Goal: Transaction & Acquisition: Obtain resource

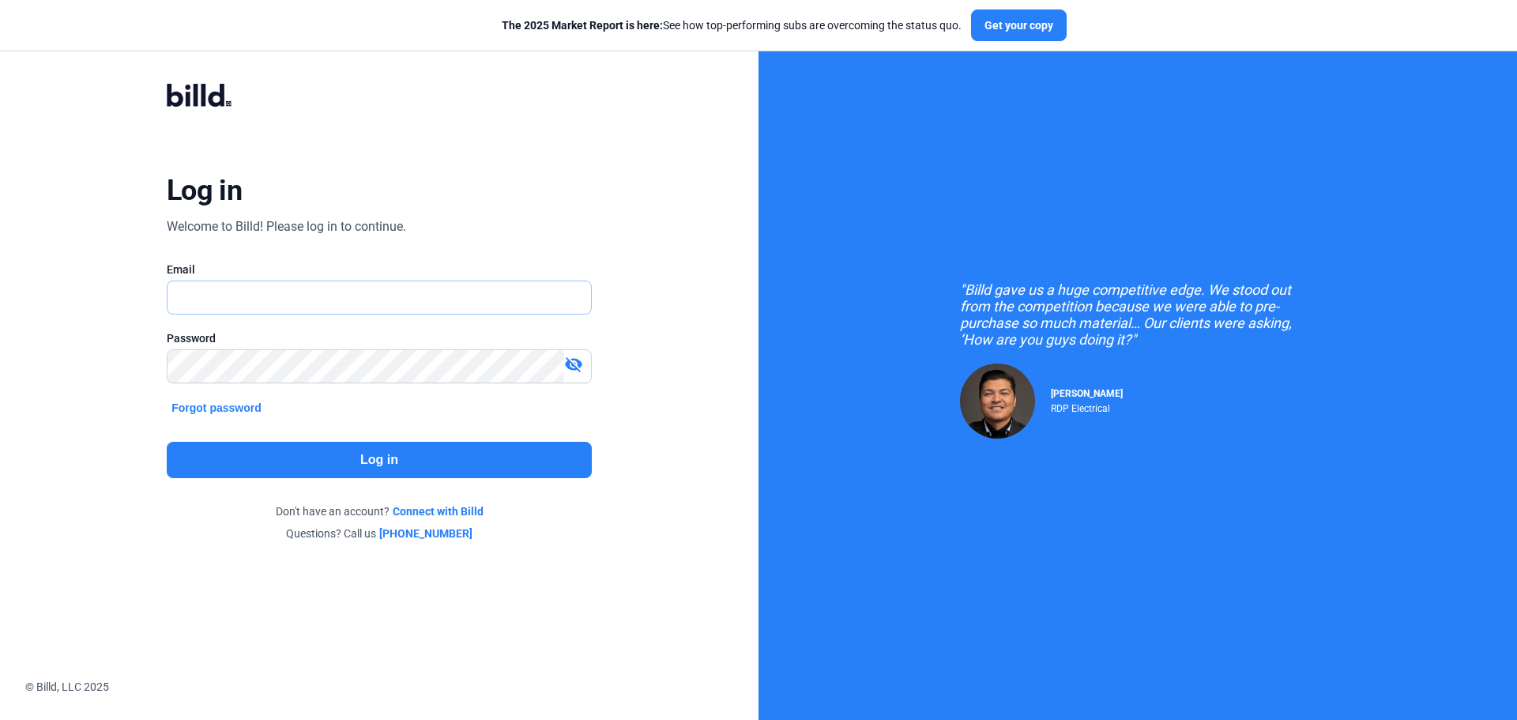
type input "[EMAIL_ADDRESS][DOMAIN_NAME]"
click at [406, 471] on button "Log in" at bounding box center [379, 460] width 425 height 36
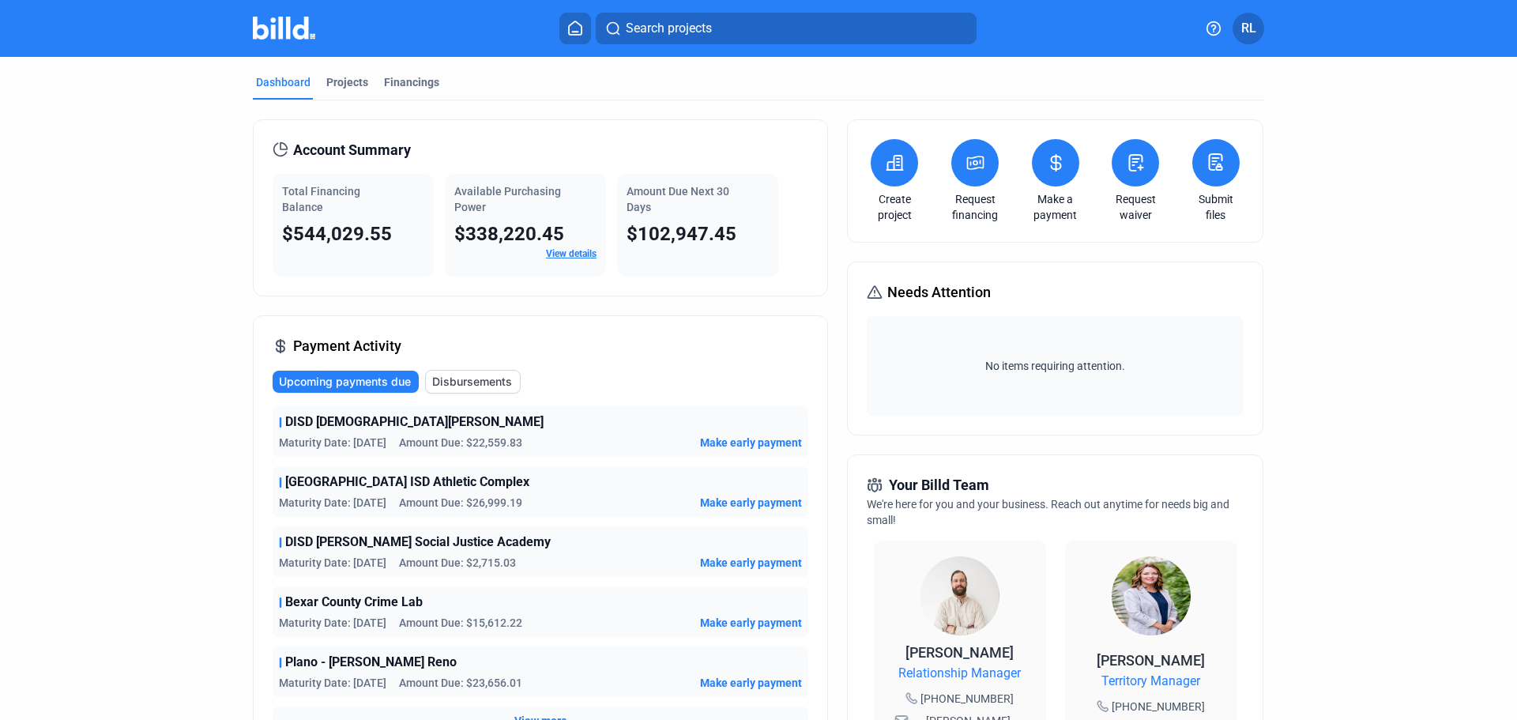
click at [965, 175] on button at bounding box center [974, 162] width 47 height 47
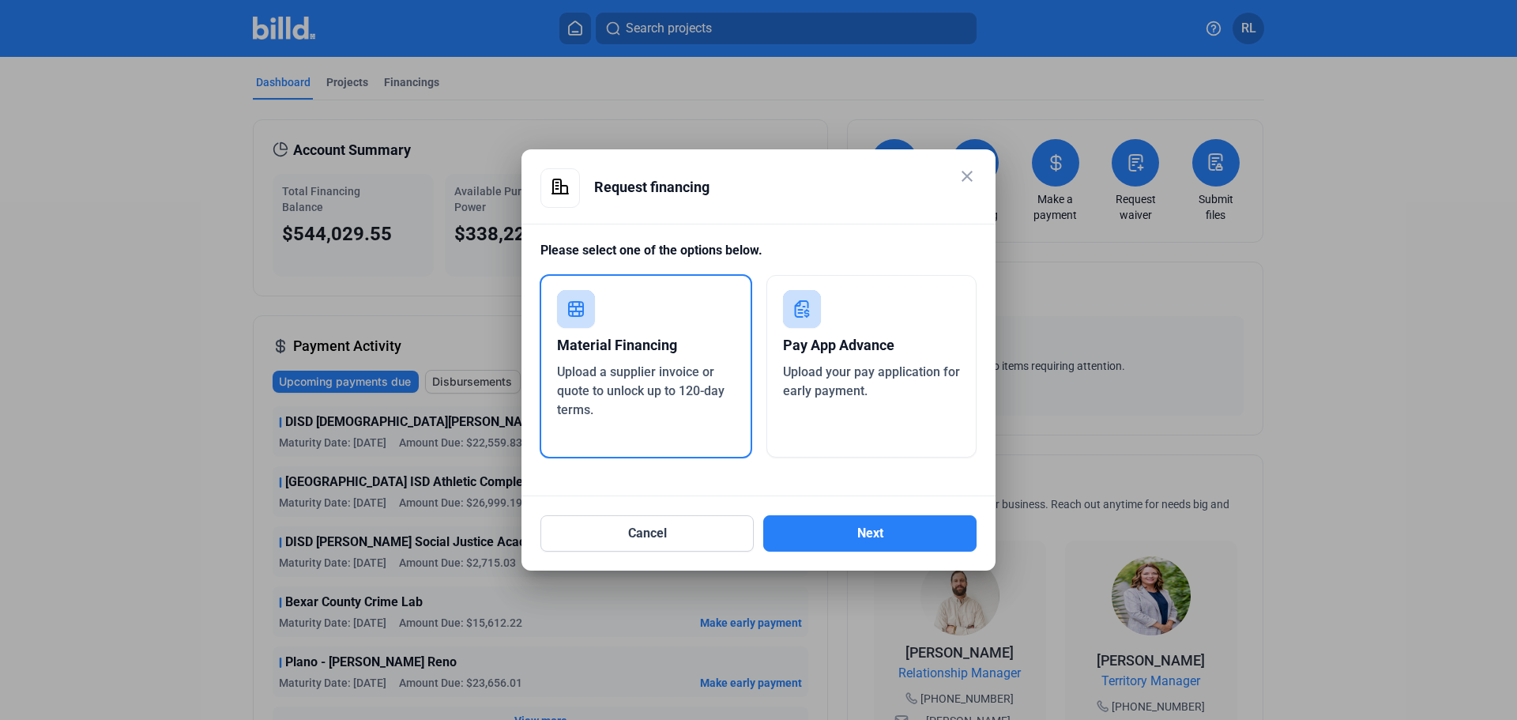
click at [665, 434] on div "Material Financing Upload a supplier invoice or quote to unlock up to 120-day t…" at bounding box center [646, 366] width 212 height 184
click at [878, 535] on button "Next" at bounding box center [869, 533] width 213 height 36
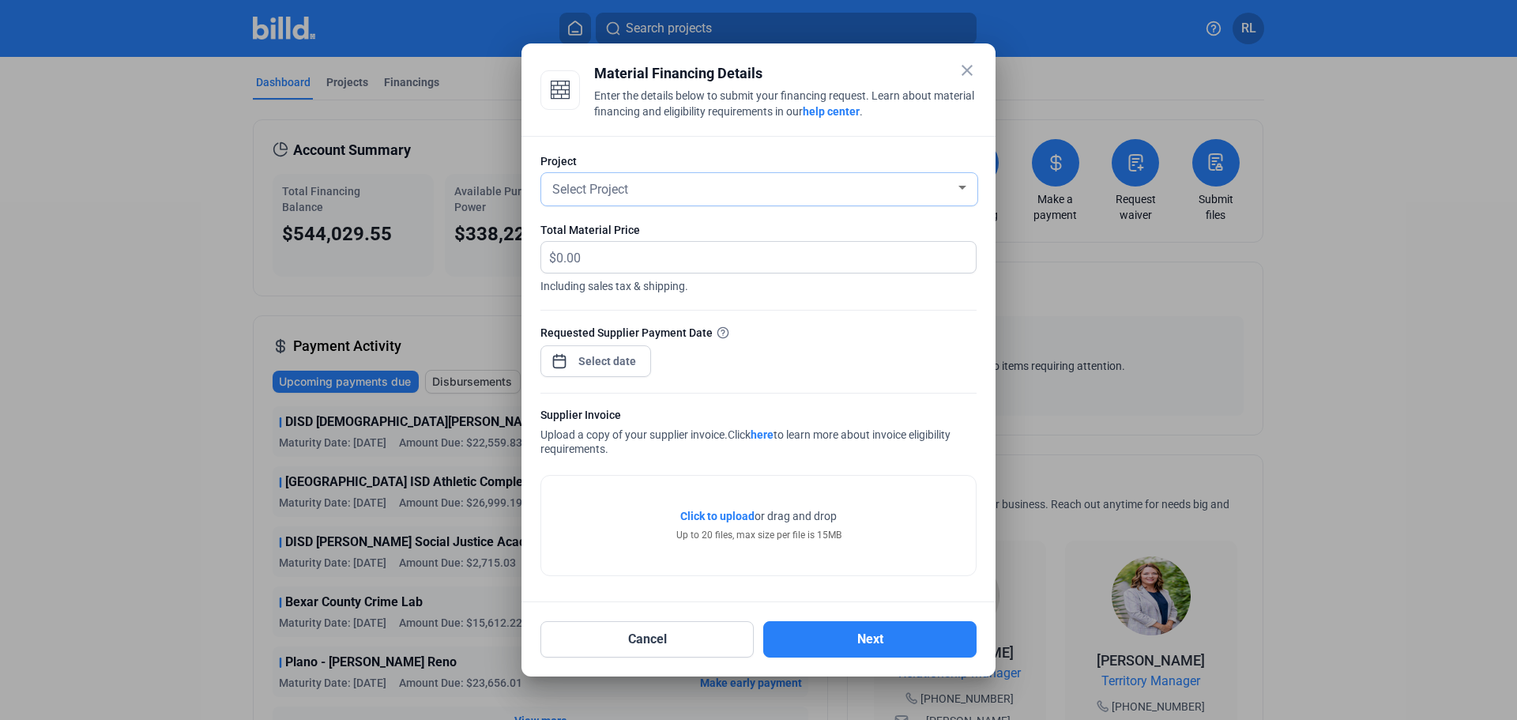
click at [604, 189] on span "Select Project" at bounding box center [590, 189] width 76 height 15
click at [604, 190] on span "DISD - [PERSON_NAME][GEOGRAPHIC_DATA]" at bounding box center [678, 189] width 252 height 15
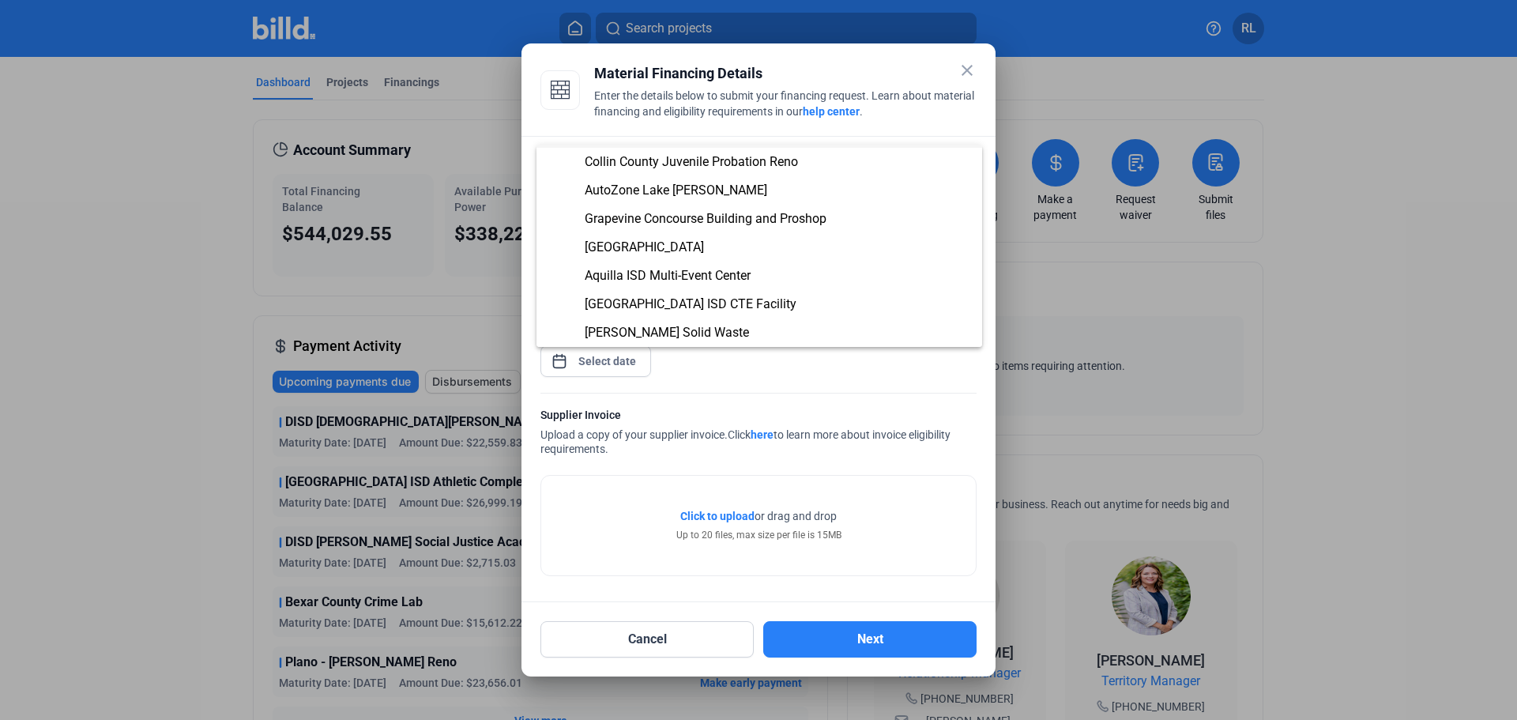
scroll to position [111, 0]
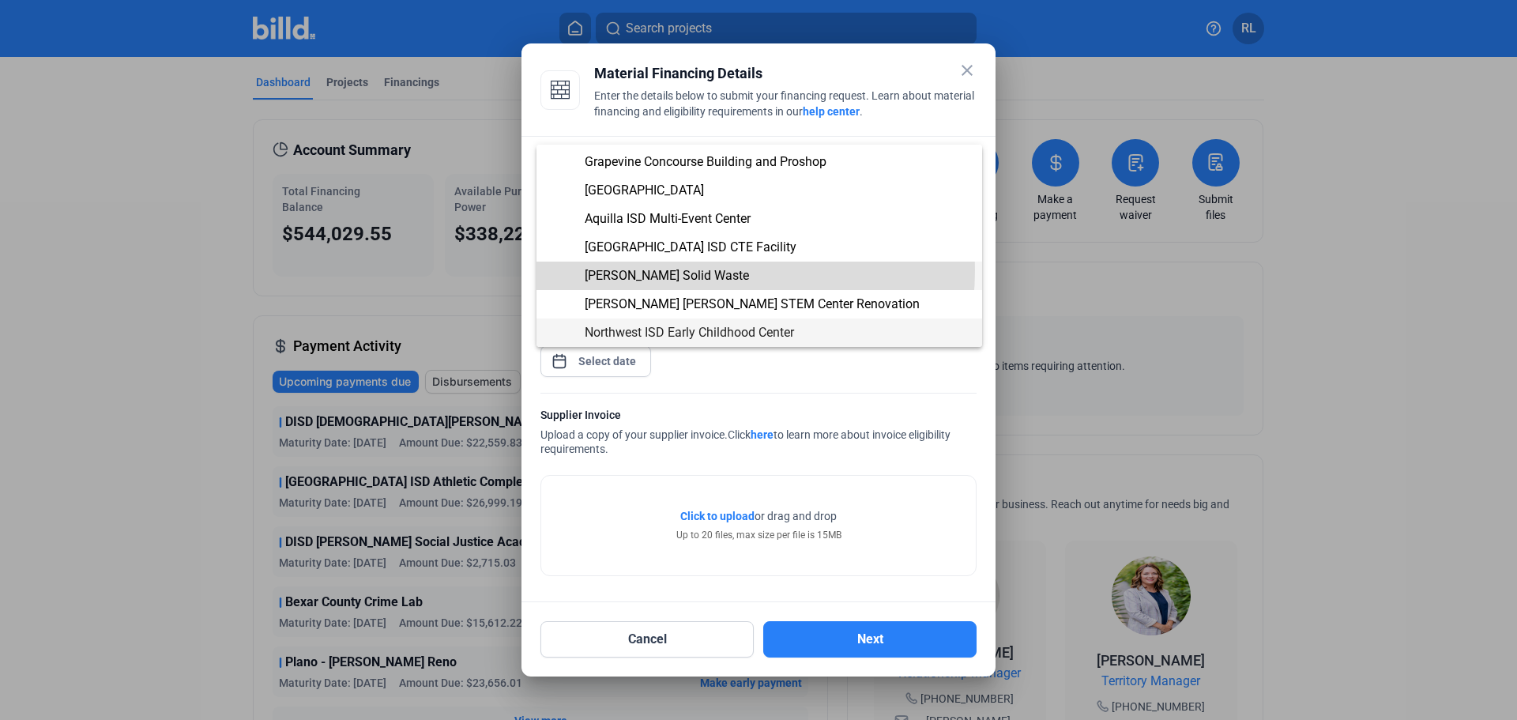
click at [668, 269] on span "[PERSON_NAME] Solid Waste" at bounding box center [667, 275] width 164 height 15
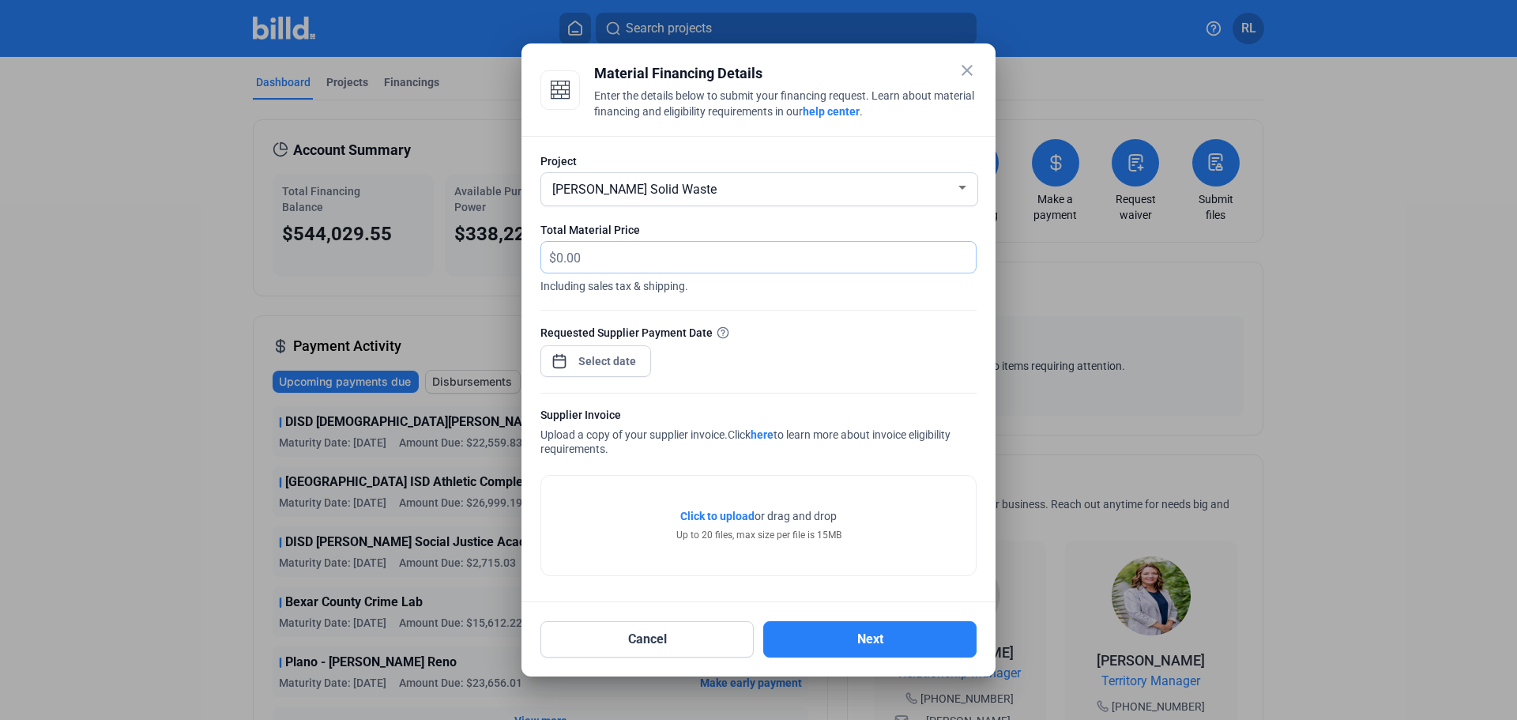
click at [610, 261] on input "text" at bounding box center [765, 257] width 419 height 31
type input "28,563.00"
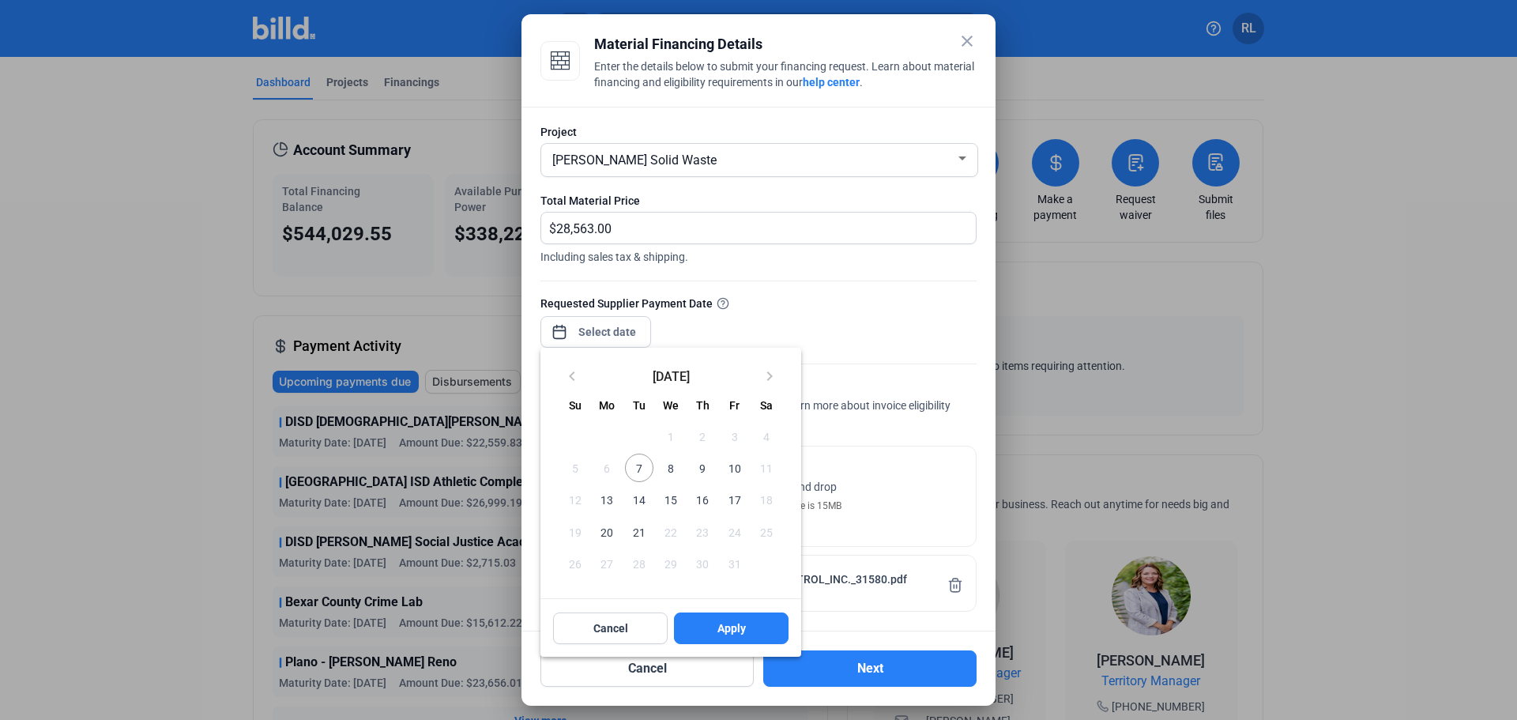
click at [596, 331] on div "close Material Financing Details Enter the details below to submit your financi…" at bounding box center [758, 360] width 1517 height 720
click at [634, 472] on span "7" at bounding box center [639, 467] width 28 height 28
click at [719, 621] on span "Apply" at bounding box center [731, 628] width 28 height 16
type input "[DATE]"
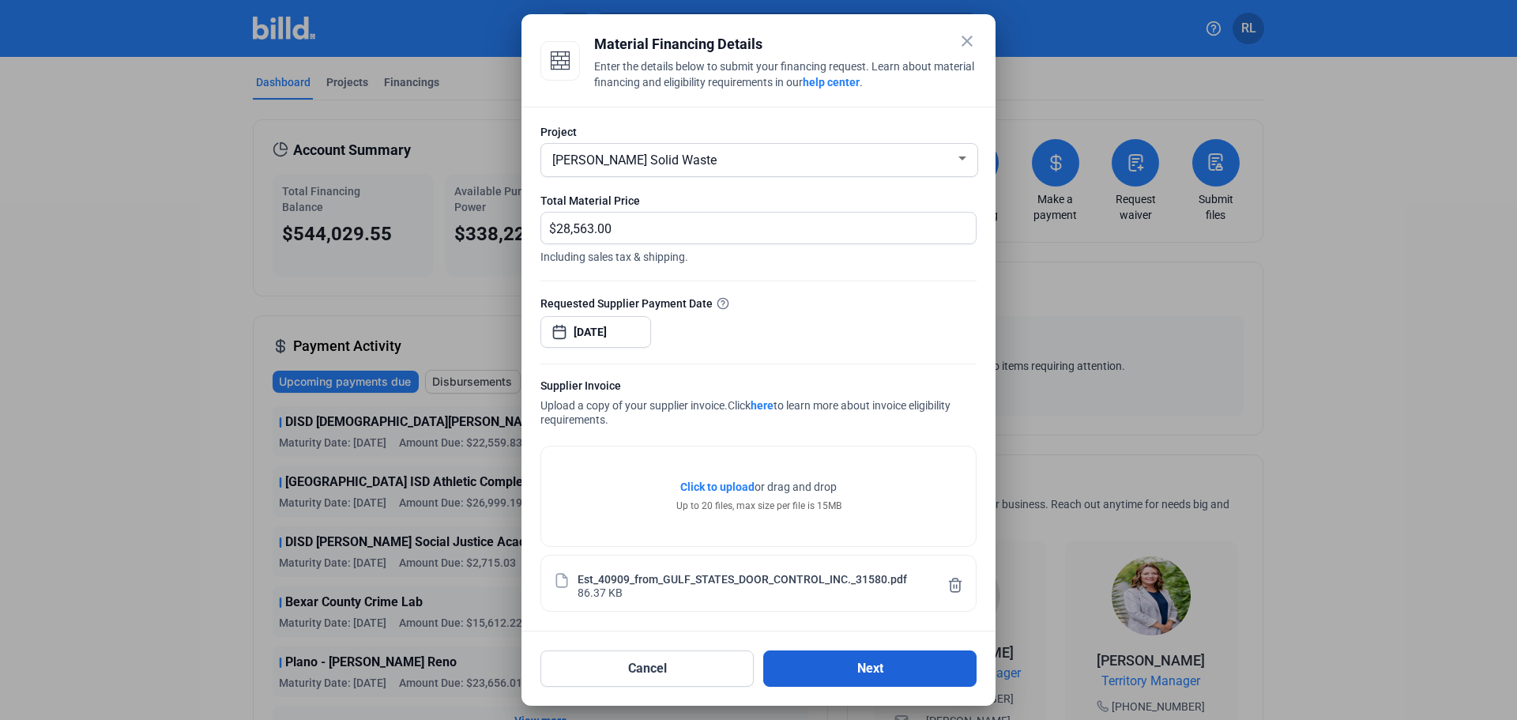
click at [895, 658] on button "Next" at bounding box center [869, 668] width 213 height 36
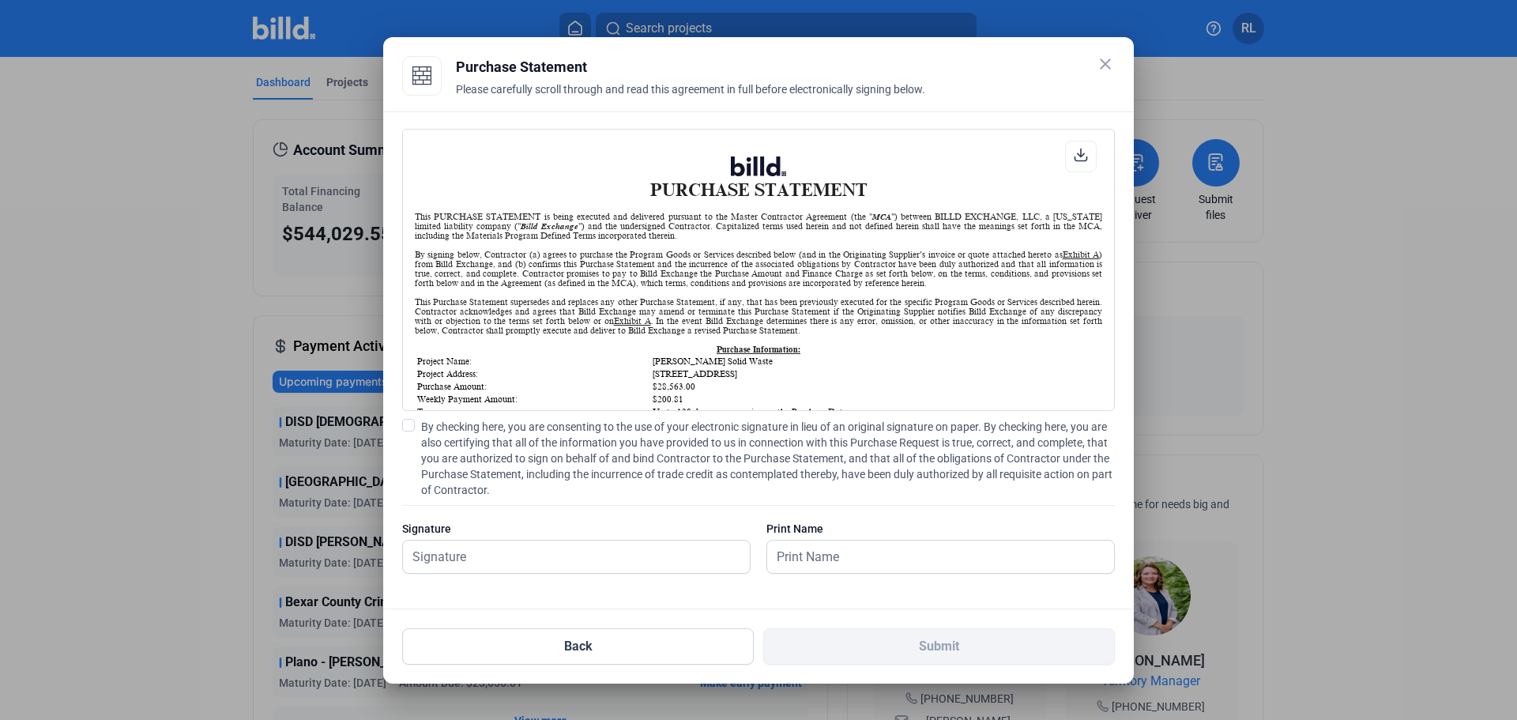
scroll to position [1, 0]
drag, startPoint x: 412, startPoint y: 424, endPoint x: 423, endPoint y: 476, distance: 53.3
click at [412, 427] on span at bounding box center [408, 425] width 13 height 13
click at [0, 0] on input "By checking here, you are consenting to the use of your electronic signature in…" at bounding box center [0, 0] width 0 height 0
click at [465, 560] on input "text" at bounding box center [567, 556] width 329 height 32
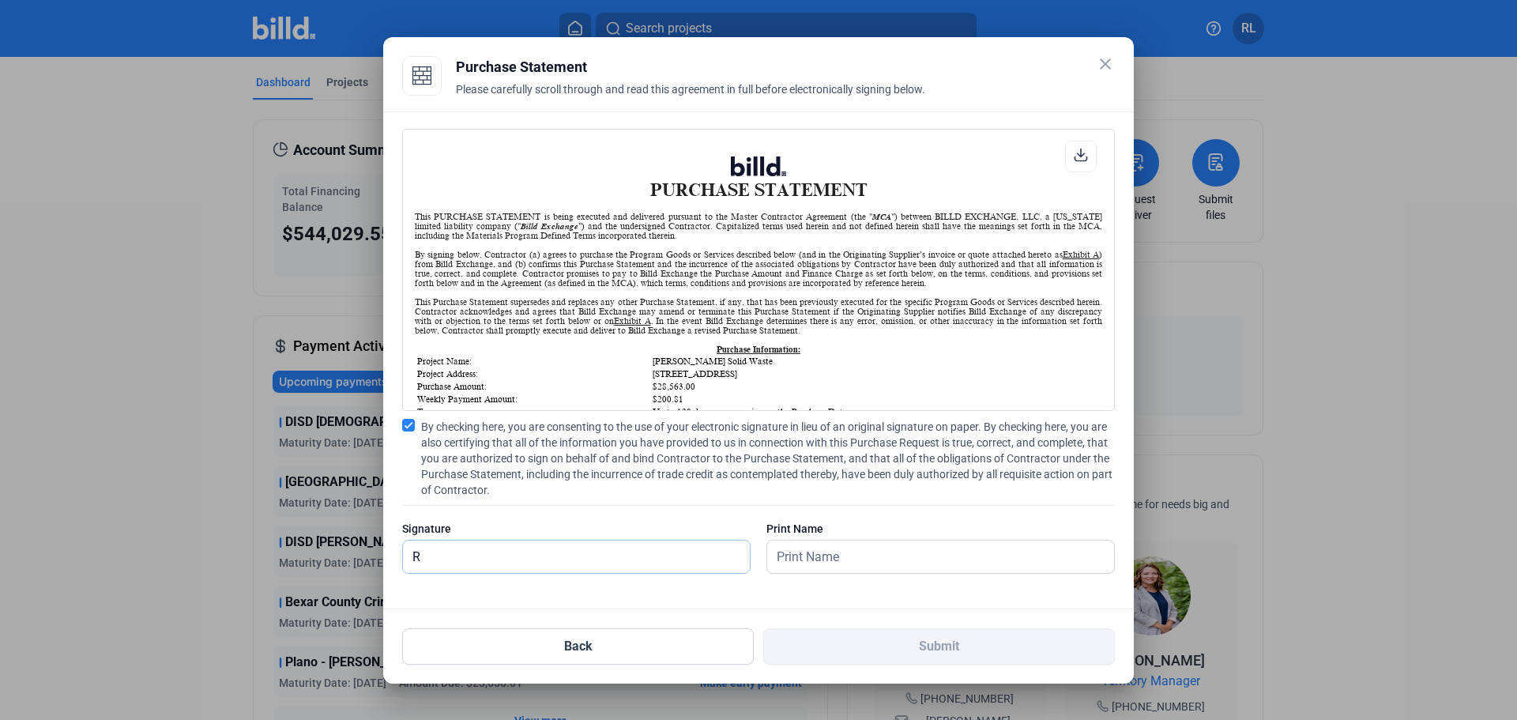
type input "[PERSON_NAME]"
click at [819, 544] on input "text" at bounding box center [940, 556] width 347 height 32
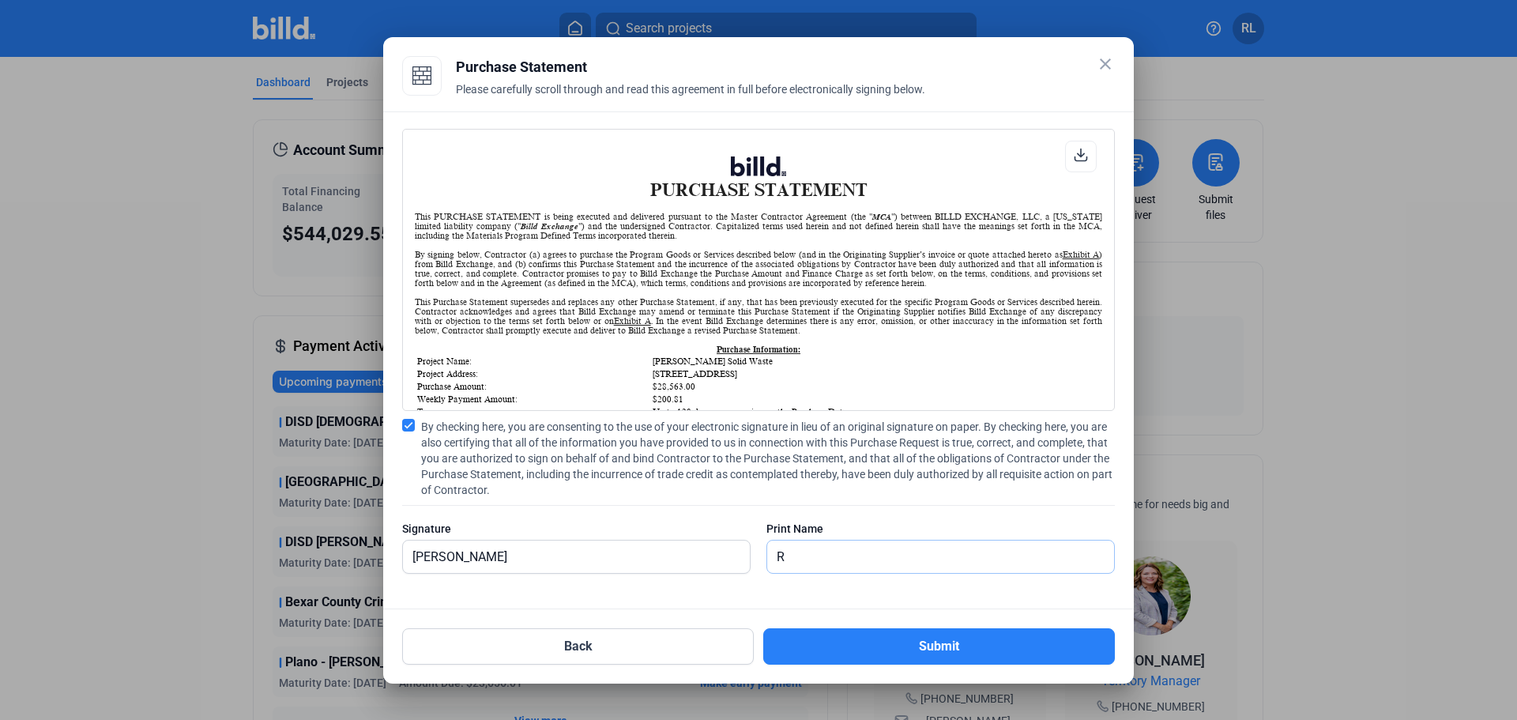
type input "[PERSON_NAME]"
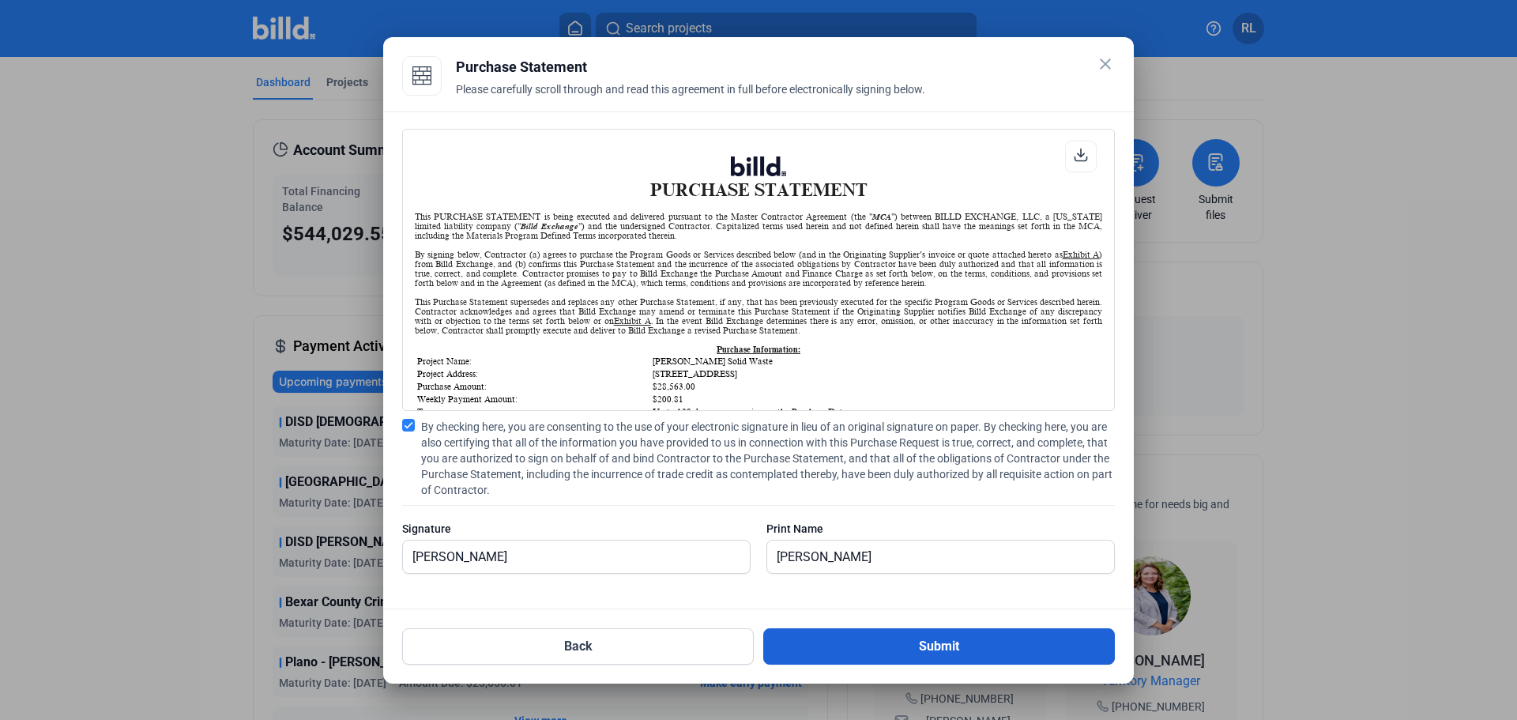
click at [857, 647] on button "Submit" at bounding box center [939, 646] width 352 height 36
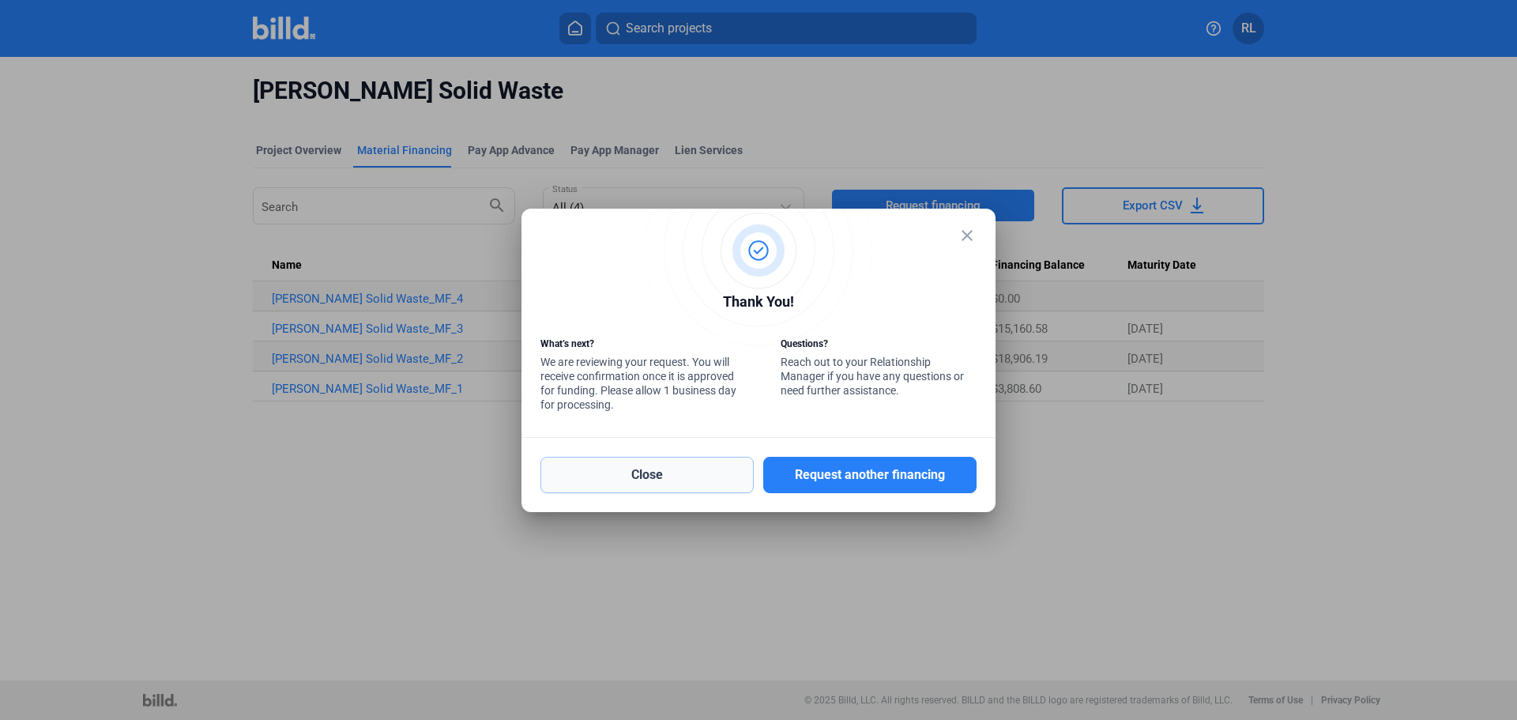
click at [683, 472] on button "Close" at bounding box center [646, 475] width 213 height 36
